Goal: Information Seeking & Learning: Find specific fact

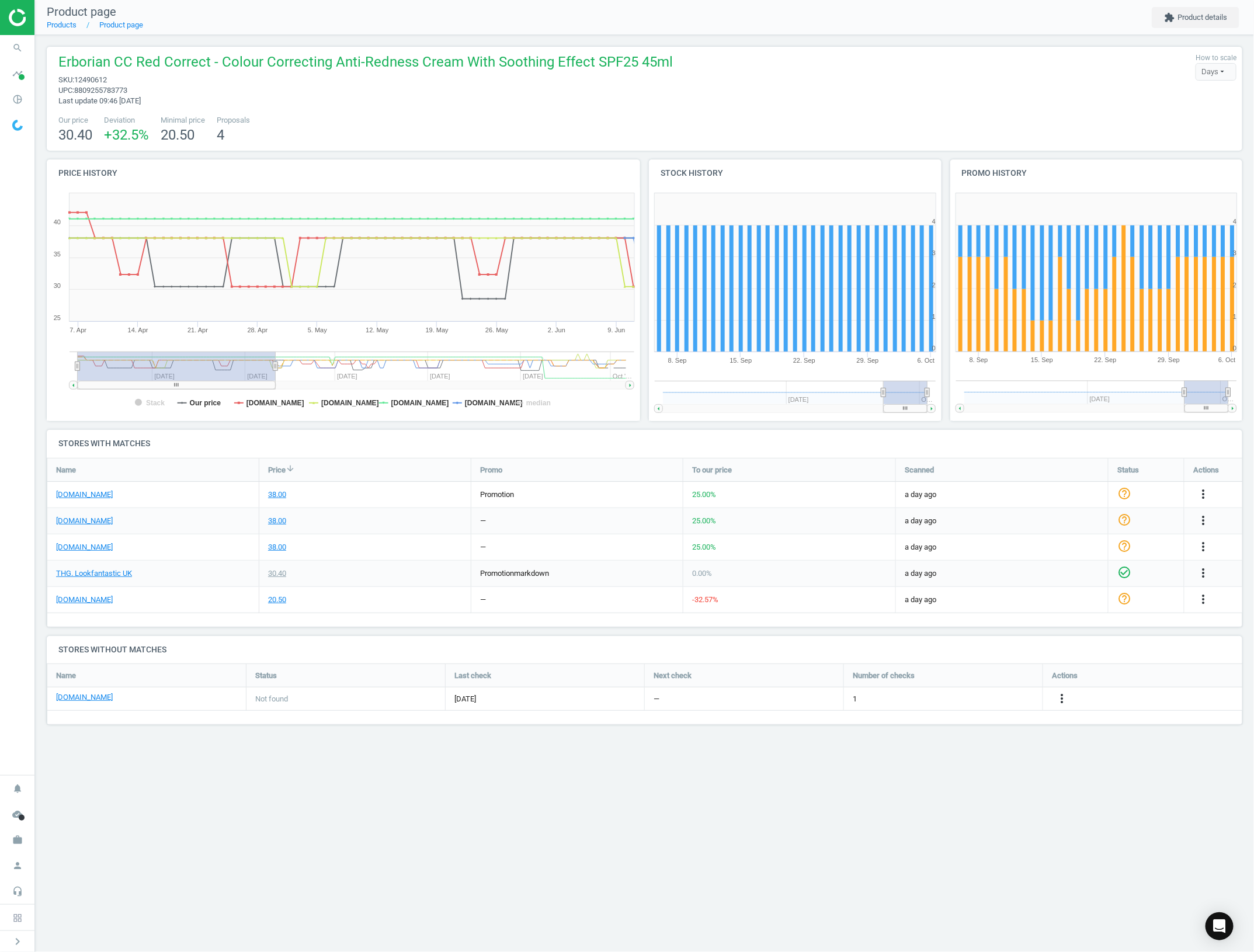
click at [961, 774] on div "Product page Products Product page extension Product details Erborian CC Red Co…" at bounding box center [644, 476] width 1219 height 952
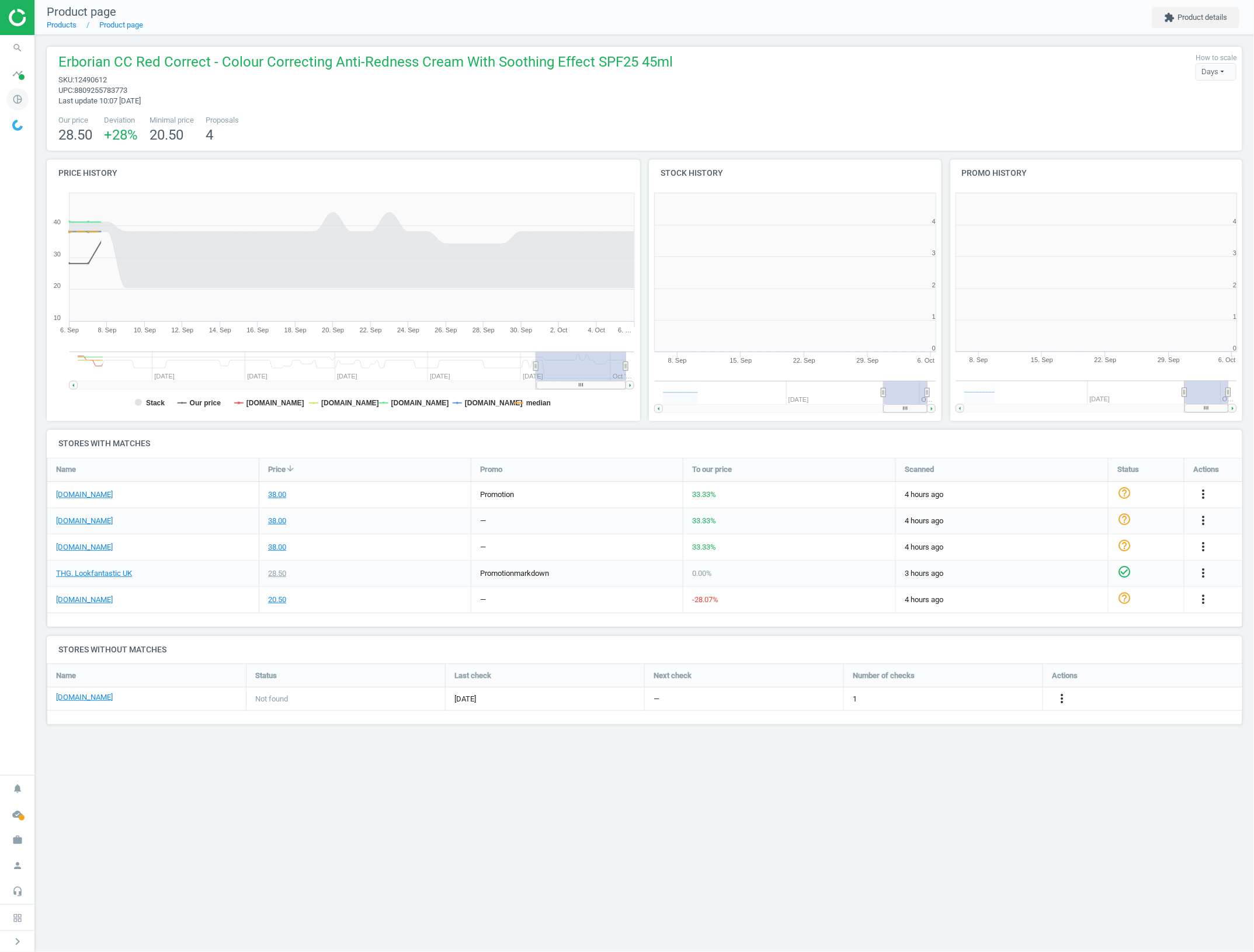
scroll to position [256, 315]
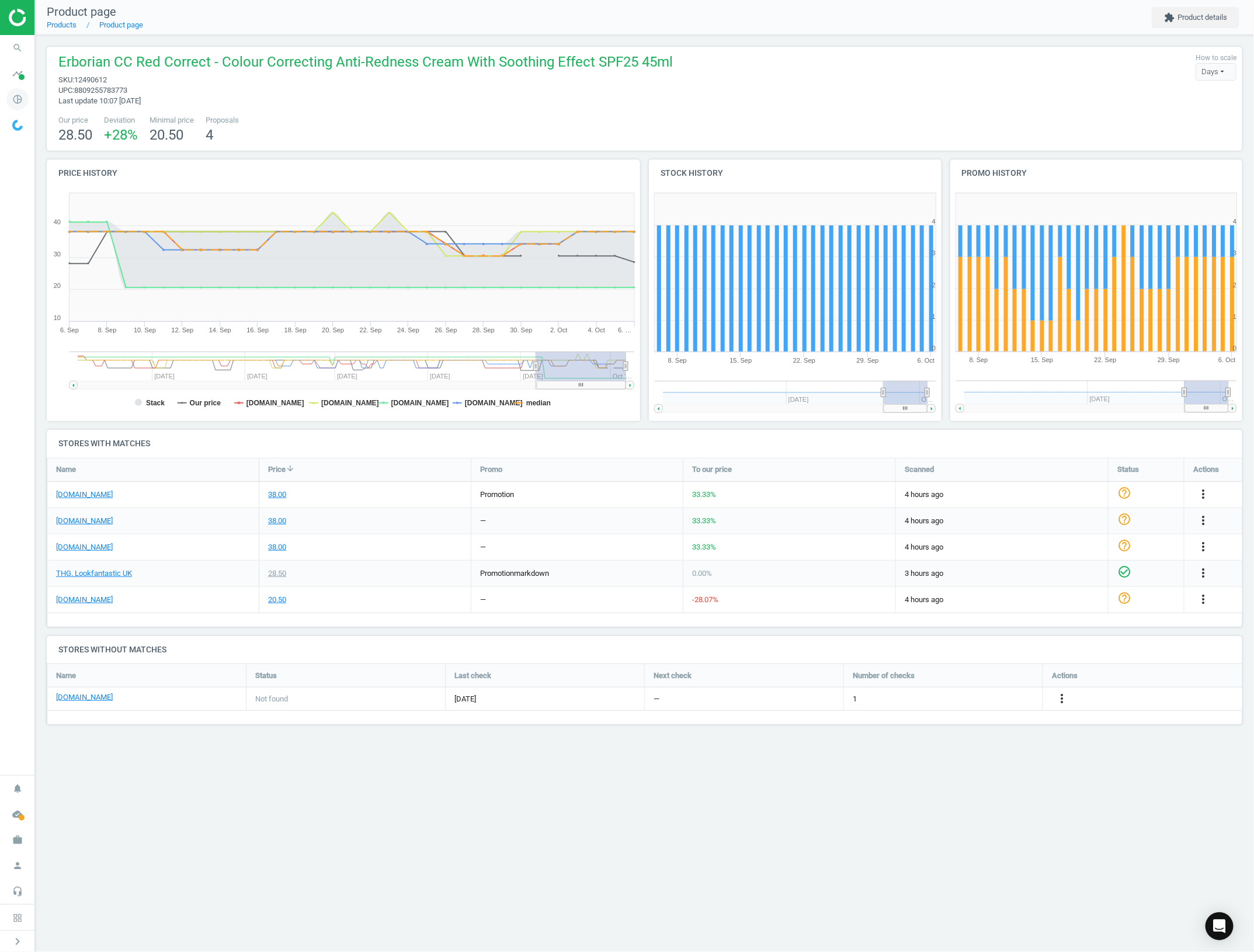
click at [25, 99] on icon "pie_chart_outlined" at bounding box center [17, 99] width 22 height 22
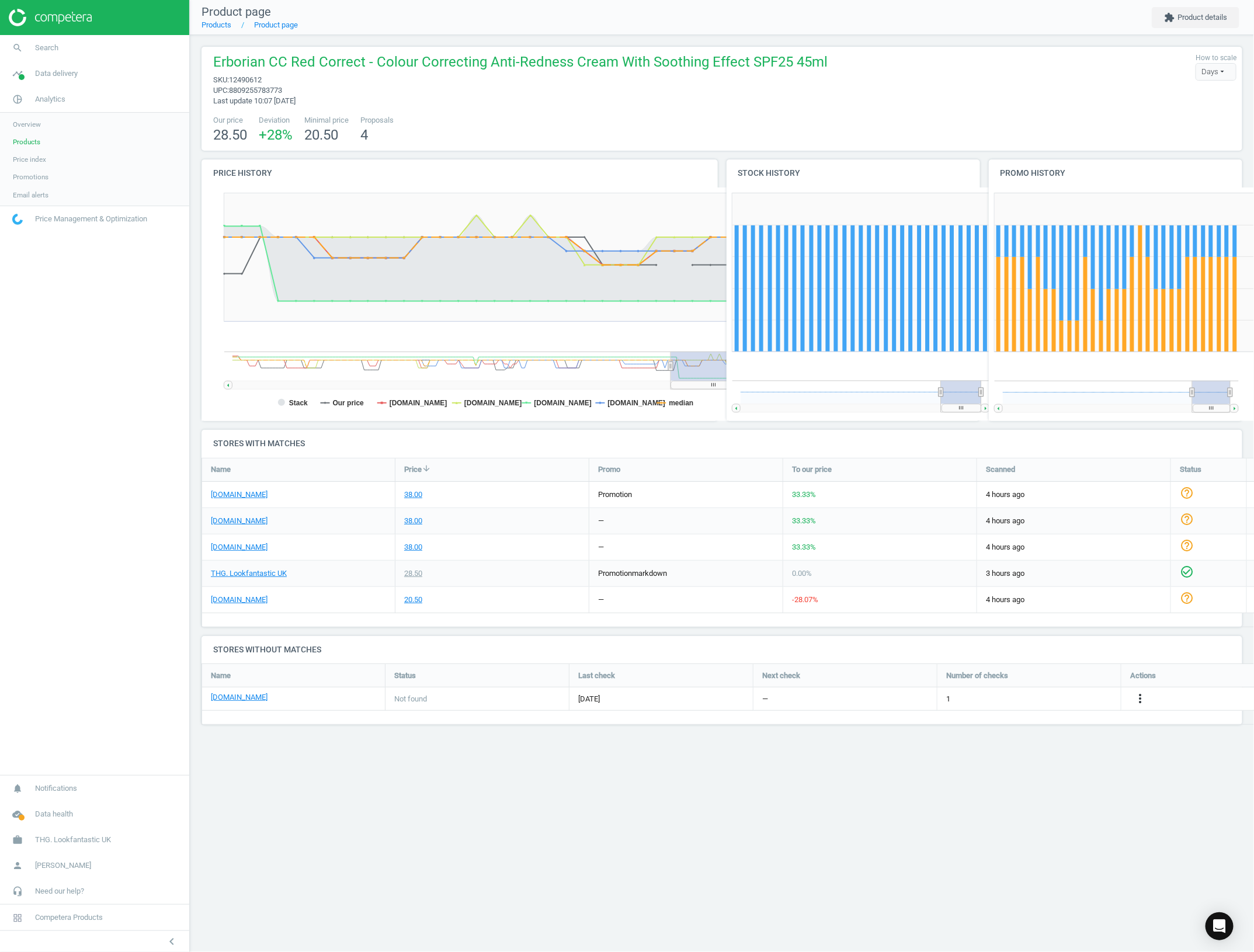
scroll to position [0, 0]
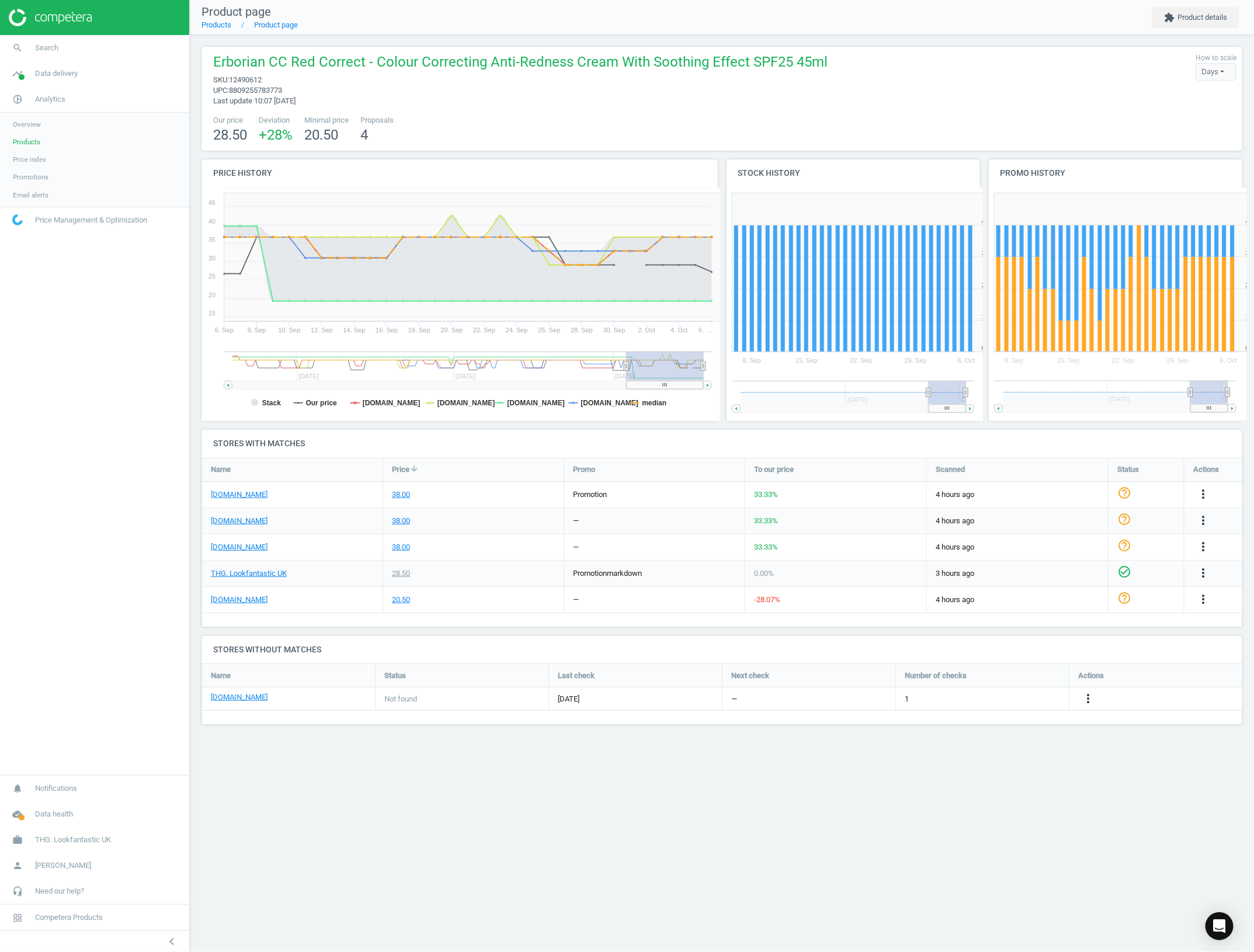
click at [60, 139] on link "Products" at bounding box center [94, 142] width 189 height 18
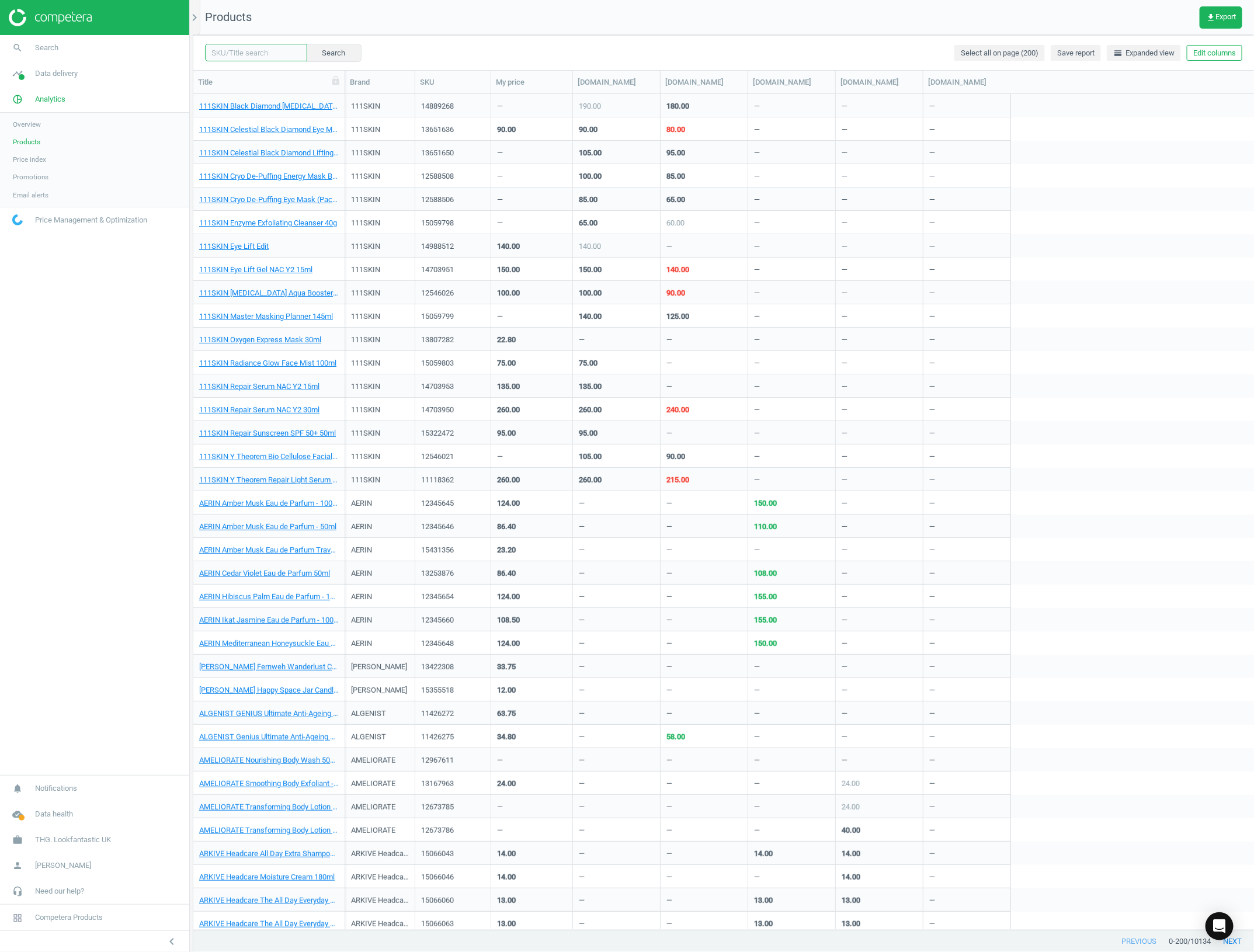
click at [258, 53] on input "text" at bounding box center [256, 53] width 102 height 18
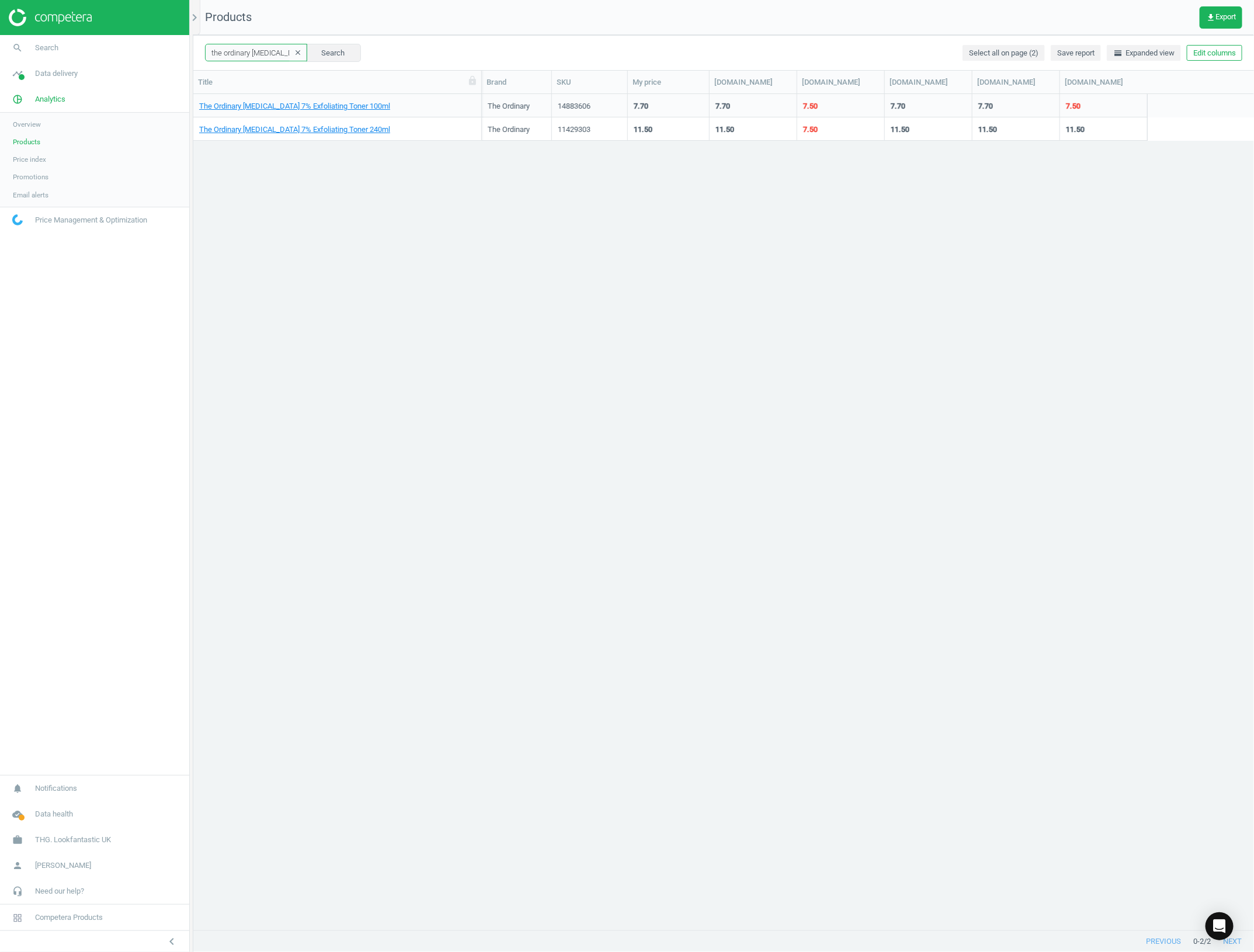
drag, startPoint x: 347, startPoint y: 86, endPoint x: 484, endPoint y: 95, distance: 137.3
click at [484, 95] on div "Title Brand SKU My price [DOMAIN_NAME] [DOMAIN_NAME] [DOMAIN_NAME] [DOMAIN_NAME…" at bounding box center [724, 500] width 1061 height 860
click at [574, 303] on div "The Ordinary [MEDICAL_DATA] 7% Exfoliating Toner 100ml The Ordinary 14883606 7.…" at bounding box center [724, 511] width 1061 height 835
drag, startPoint x: 358, startPoint y: 261, endPoint x: 317, endPoint y: 38, distance: 226.7
click at [358, 261] on div "The Ordinary [MEDICAL_DATA] 7% Exfoliating Toner 100ml The Ordinary 14883606 7.…" at bounding box center [724, 511] width 1061 height 835
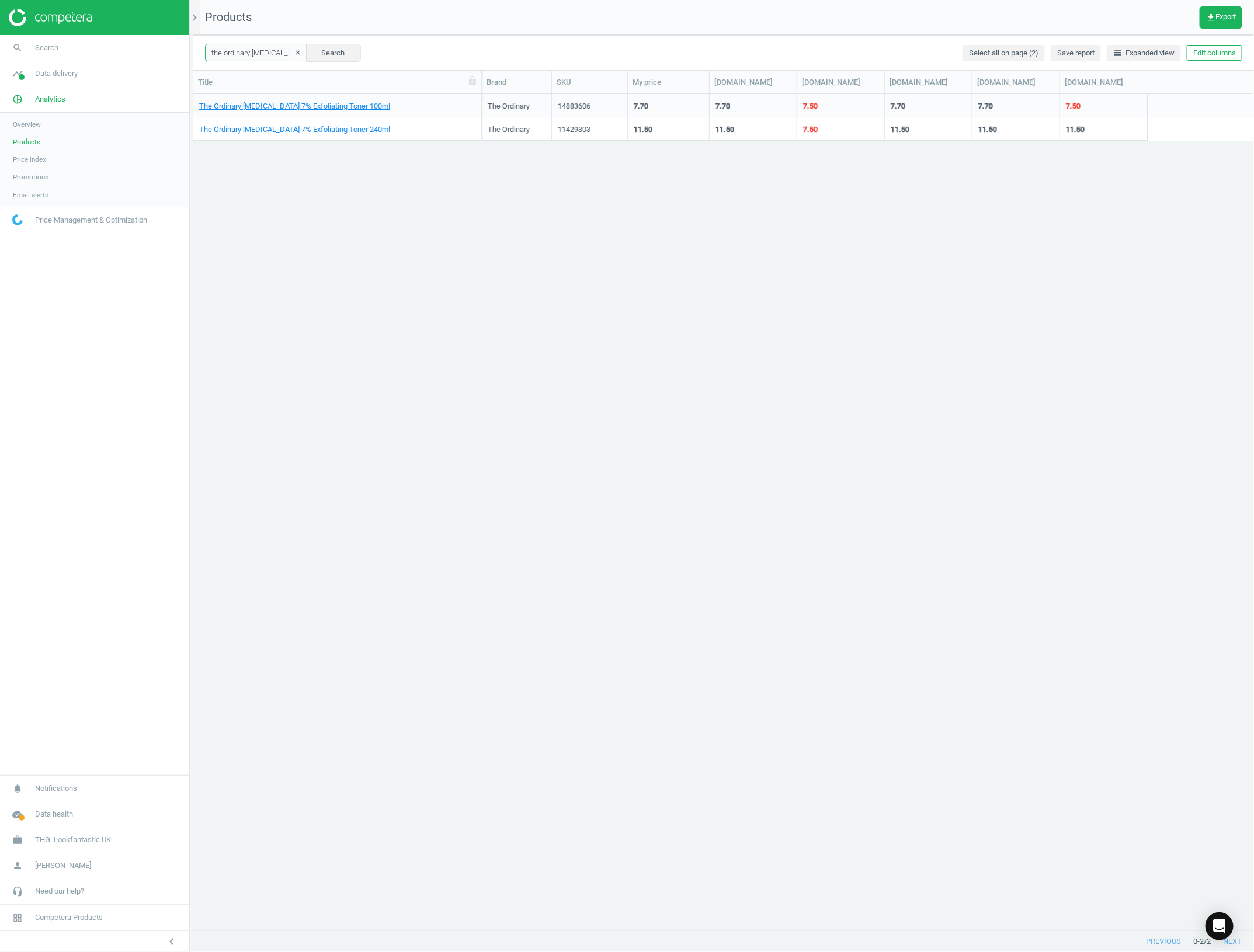
click at [253, 56] on input "the ordinary [MEDICAL_DATA]" at bounding box center [256, 53] width 102 height 18
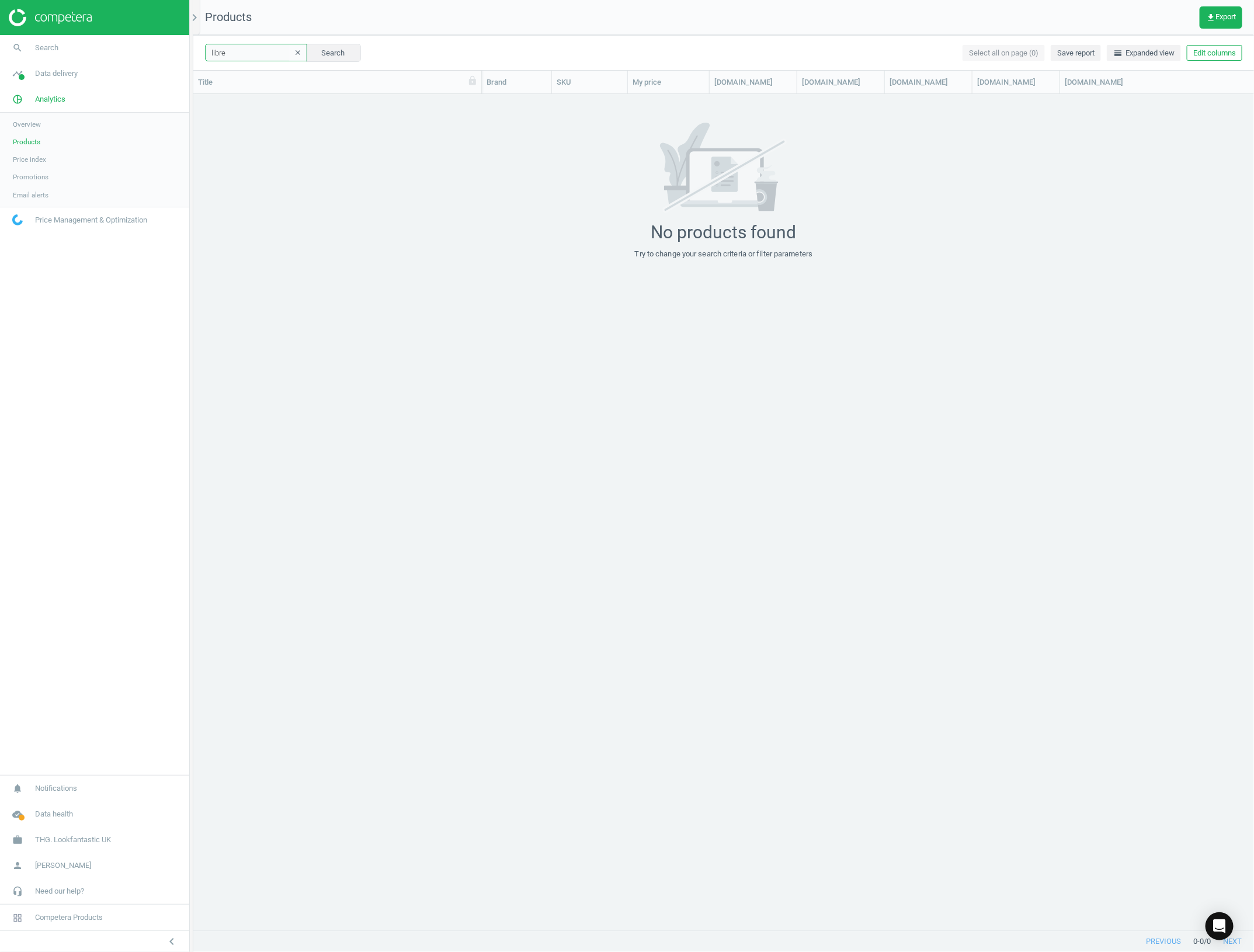
type input "libre"
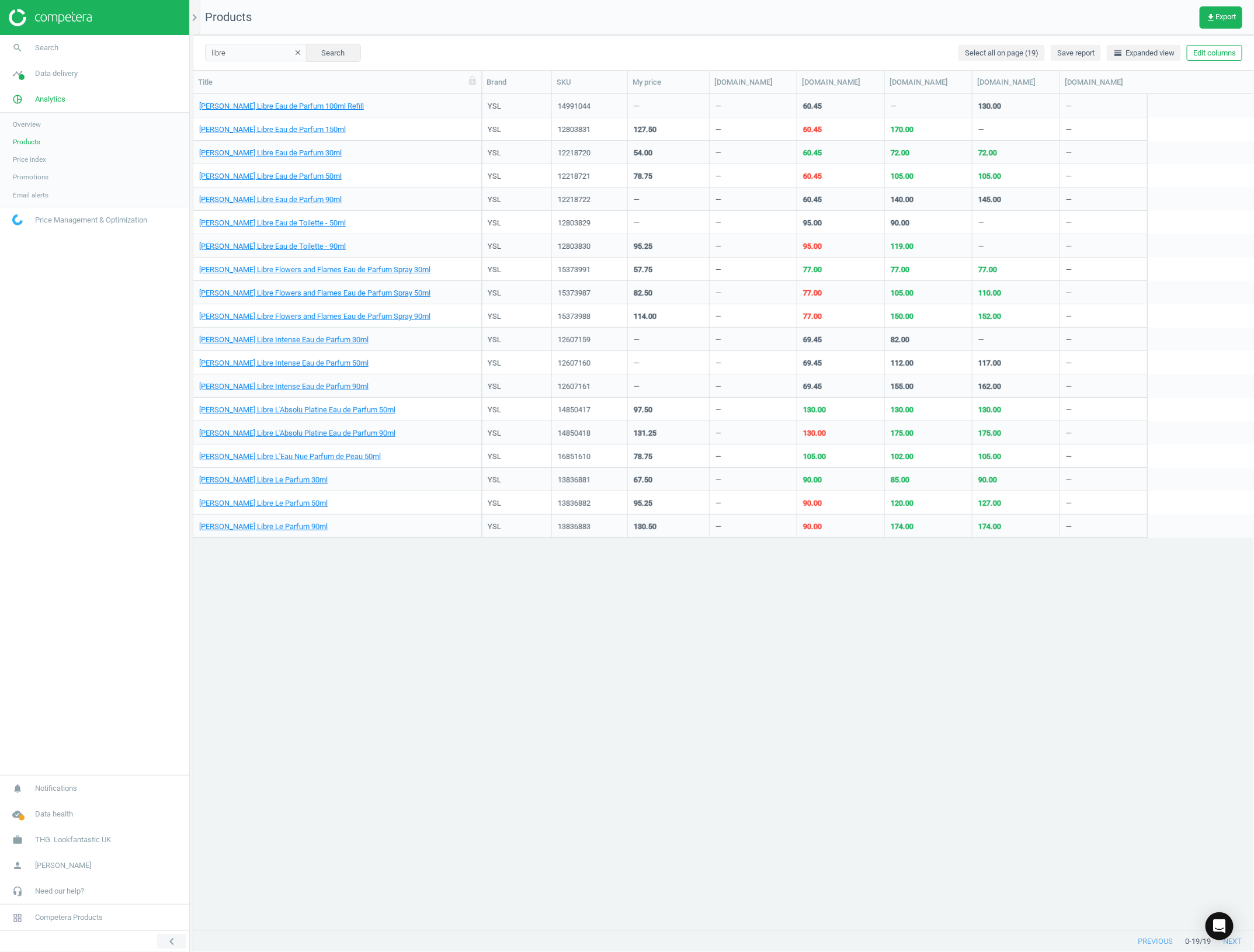
click at [167, 948] on button "chevron_left" at bounding box center [171, 941] width 29 height 15
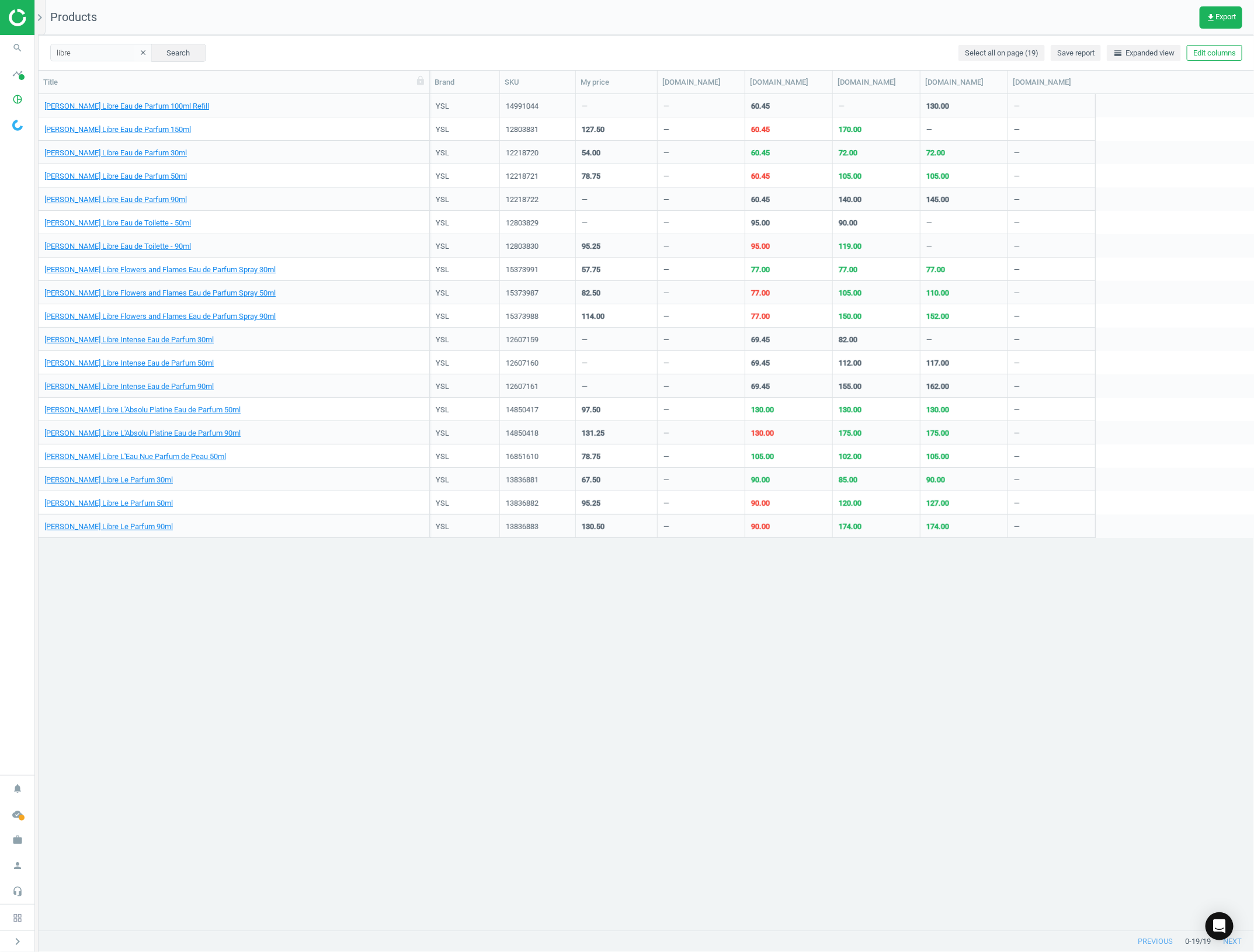
drag, startPoint x: 326, startPoint y: 80, endPoint x: 429, endPoint y: 71, distance: 103.4
click at [429, 71] on div at bounding box center [430, 82] width 12 height 23
click at [171, 149] on link "[PERSON_NAME] Libre Eau de Parfum 30ml" at bounding box center [115, 153] width 143 height 11
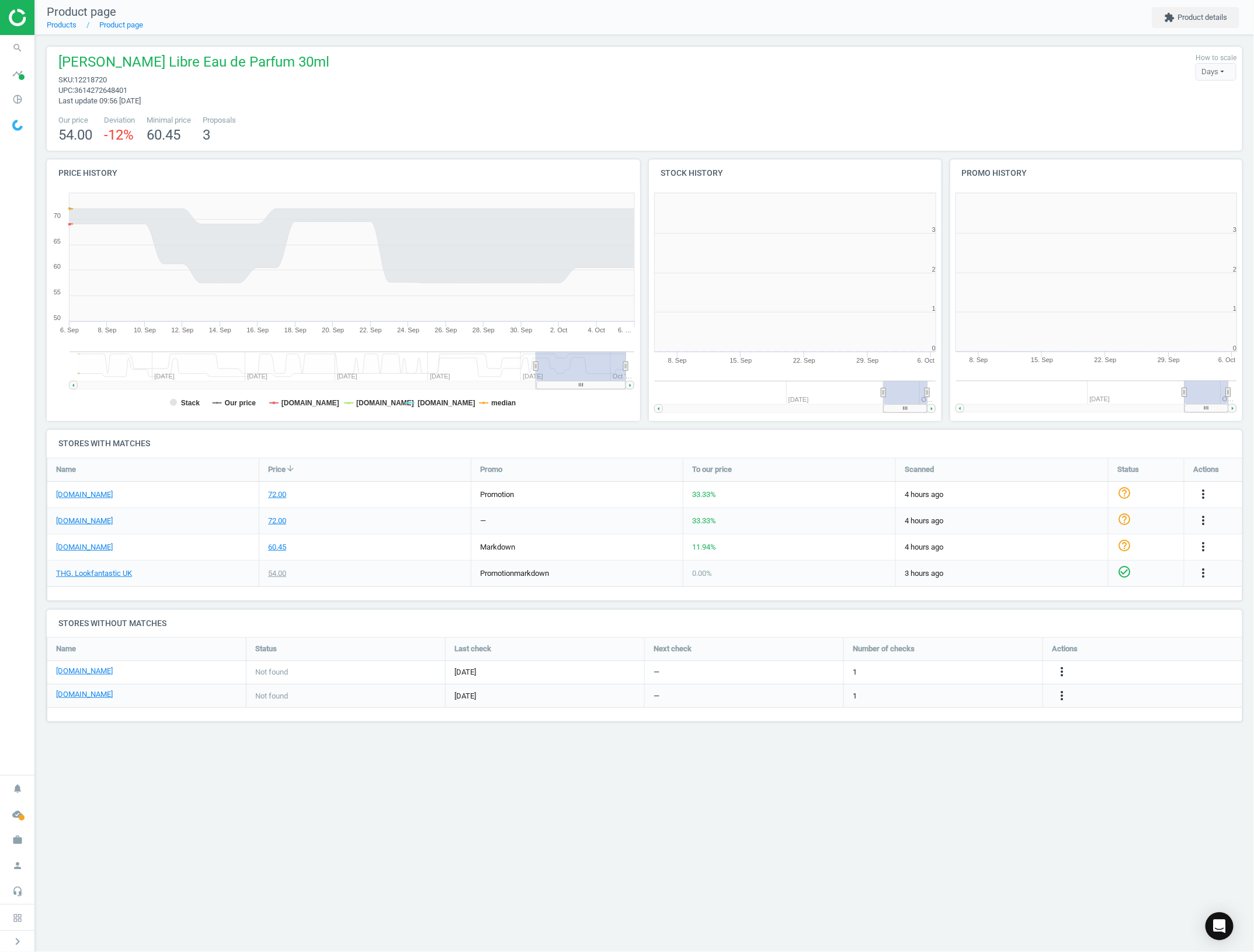
scroll to position [6, 6]
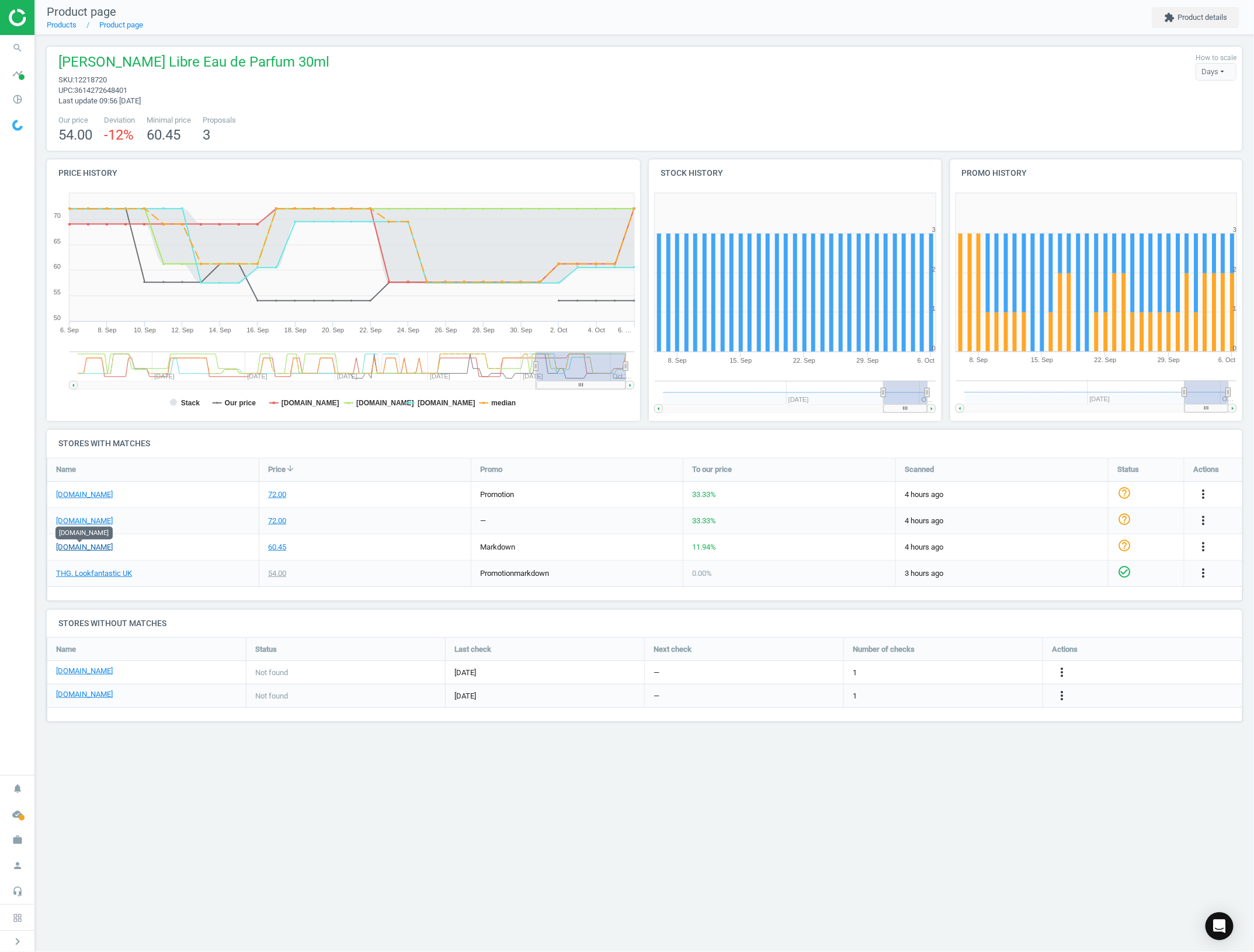
click at [91, 550] on link "[DOMAIN_NAME]" at bounding box center [84, 547] width 57 height 11
